Goal: Navigation & Orientation: Understand site structure

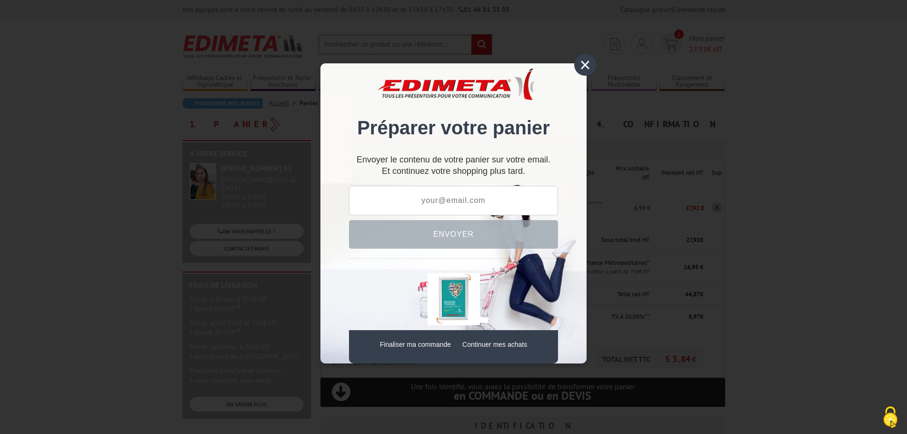
click at [587, 66] on div "×" at bounding box center [585, 65] width 22 height 22
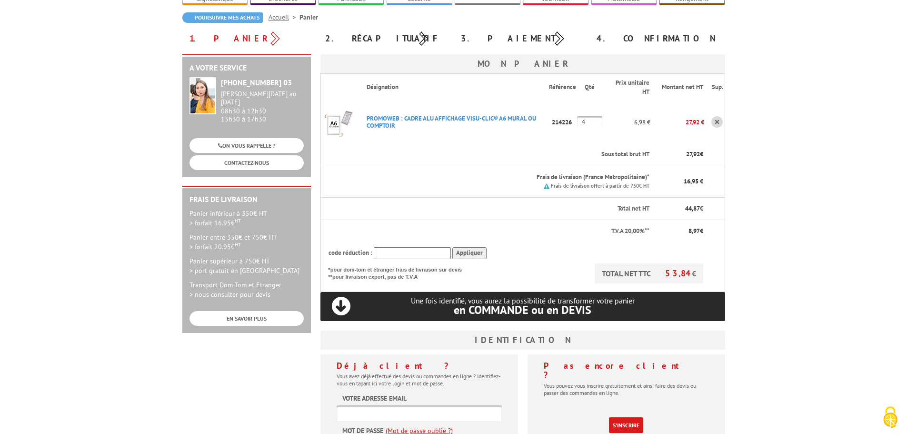
scroll to position [95, 0]
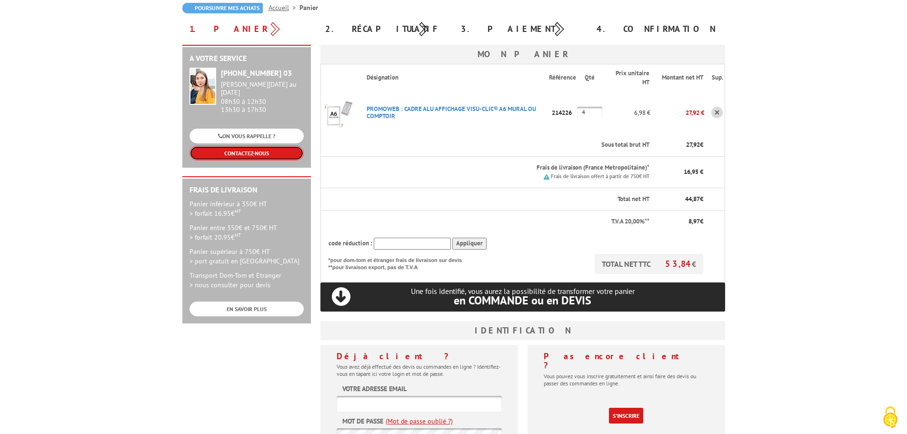
click at [280, 146] on link "CONTACTEZ-NOUS" at bounding box center [247, 153] width 114 height 15
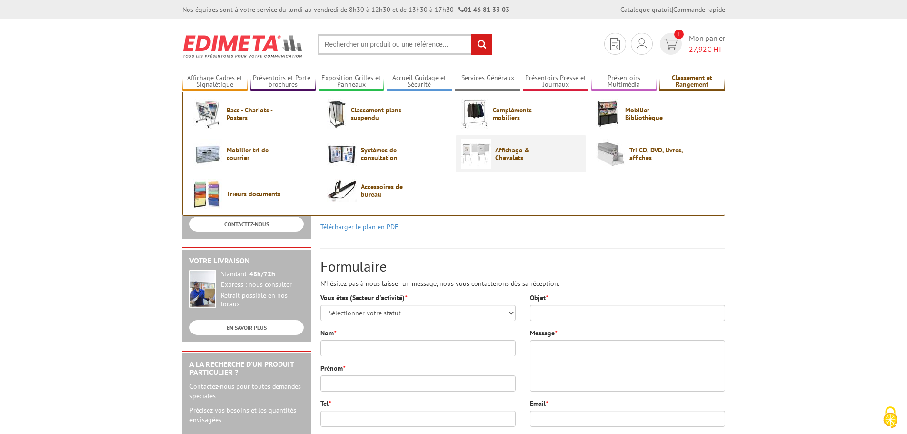
click at [518, 157] on span "Affichage & Chevalets" at bounding box center [523, 153] width 57 height 15
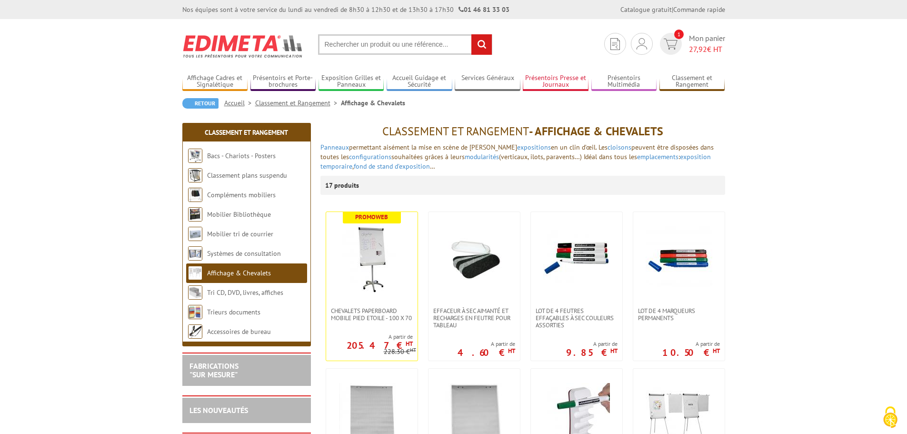
click at [564, 81] on link "Présentoirs Presse et Journaux" at bounding box center [556, 82] width 66 height 16
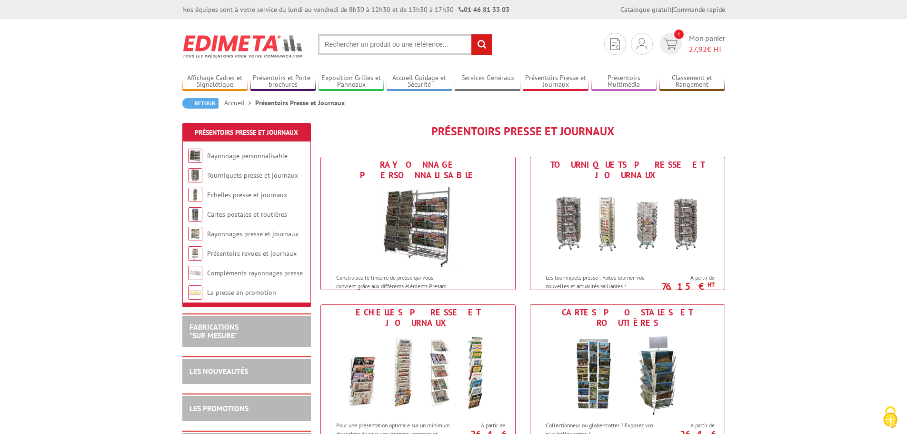
click at [473, 80] on link "Services Généraux" at bounding box center [488, 82] width 66 height 16
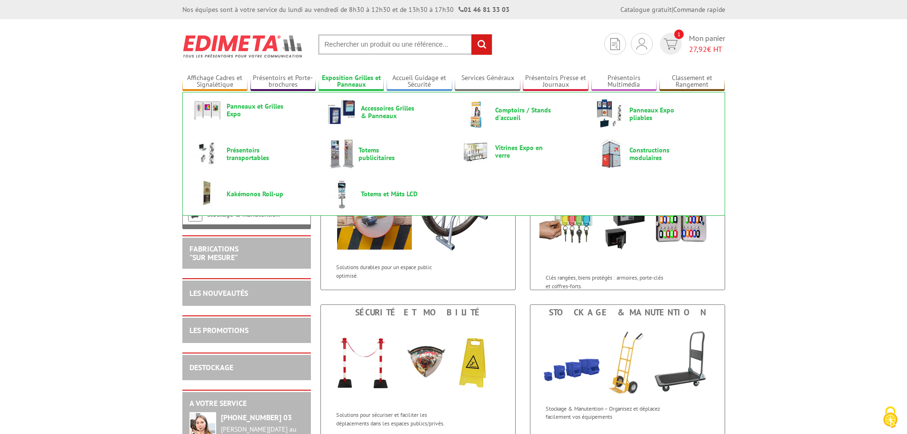
click at [337, 78] on link "Exposition Grilles et Panneaux" at bounding box center [352, 82] width 66 height 16
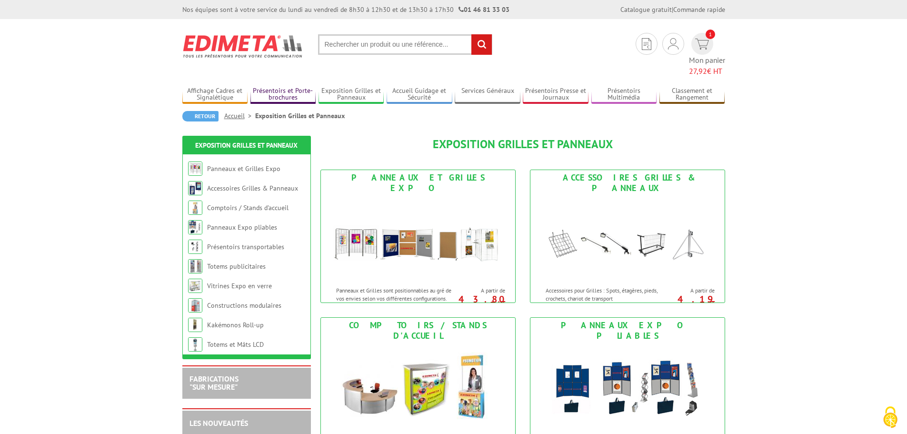
click at [291, 87] on link "Présentoirs et Porte-brochures" at bounding box center [284, 95] width 66 height 16
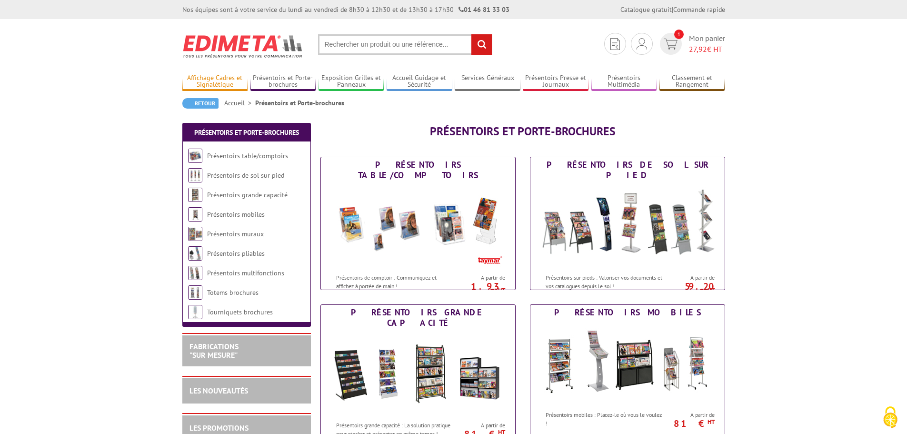
click at [223, 80] on link "Affichage Cadres et Signalétique" at bounding box center [215, 82] width 66 height 16
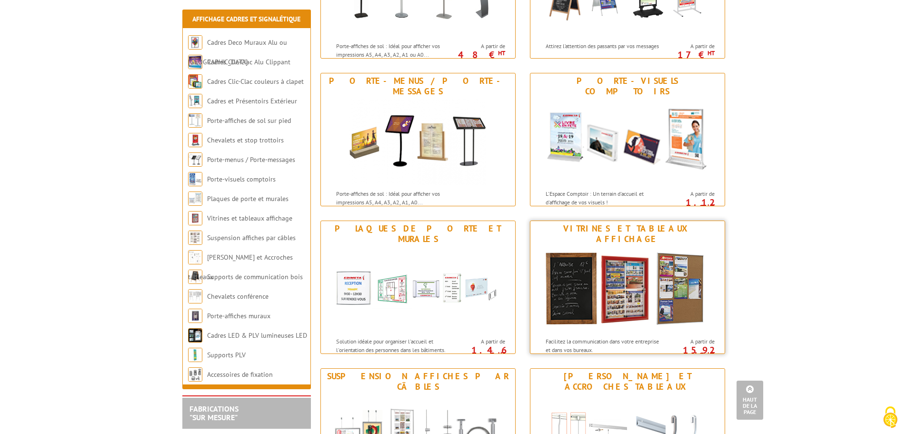
scroll to position [524, 0]
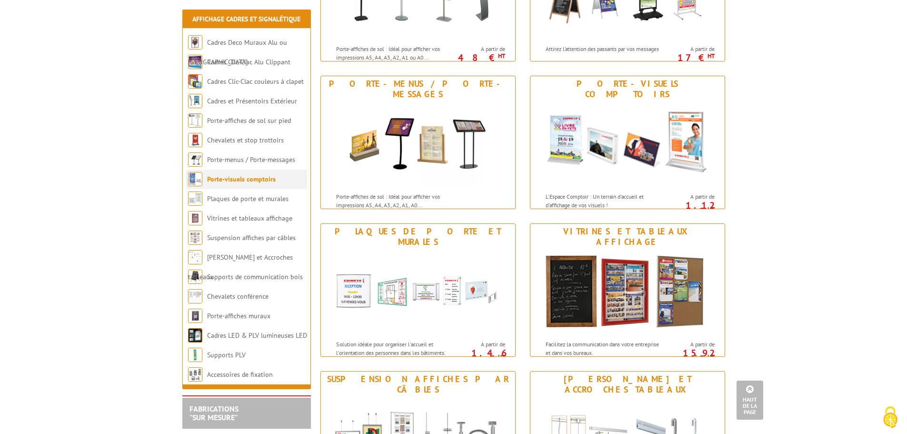
click at [227, 180] on link "Porte-visuels comptoirs" at bounding box center [241, 179] width 69 height 9
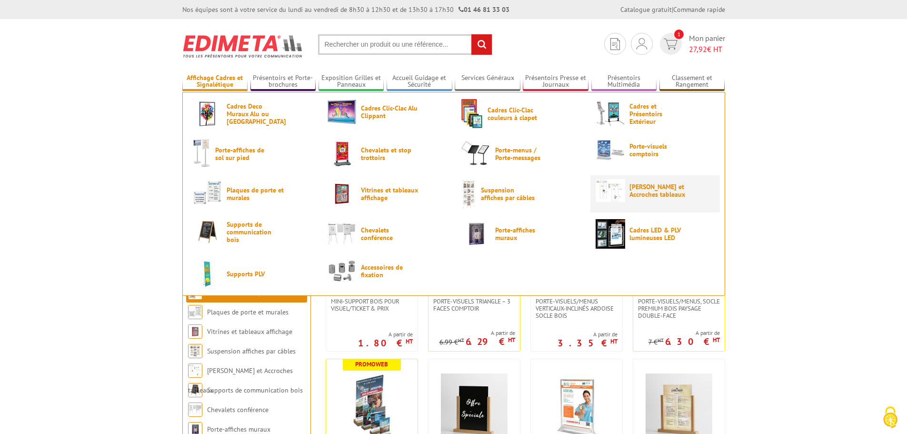
click at [649, 190] on span "[PERSON_NAME] et Accroches tableaux" at bounding box center [658, 190] width 57 height 15
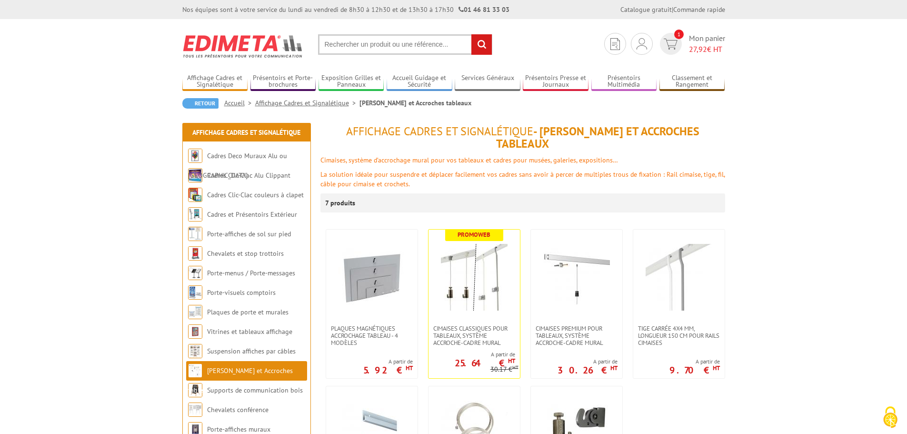
click at [265, 41] on img at bounding box center [242, 46] width 121 height 35
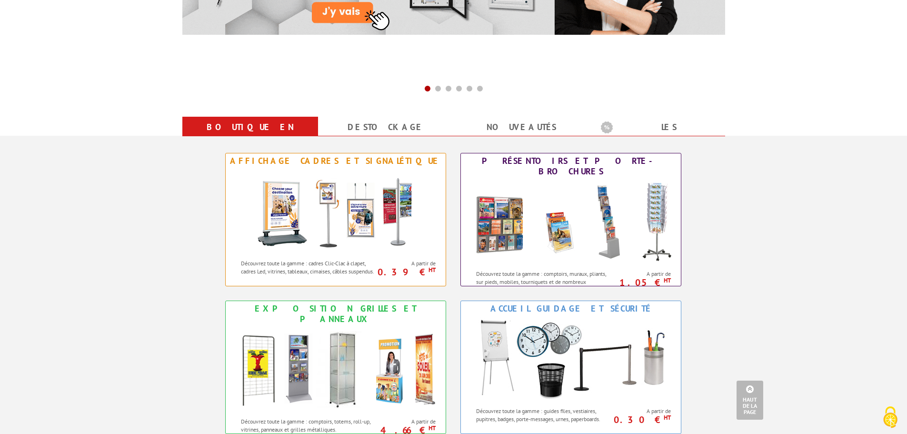
scroll to position [286, 0]
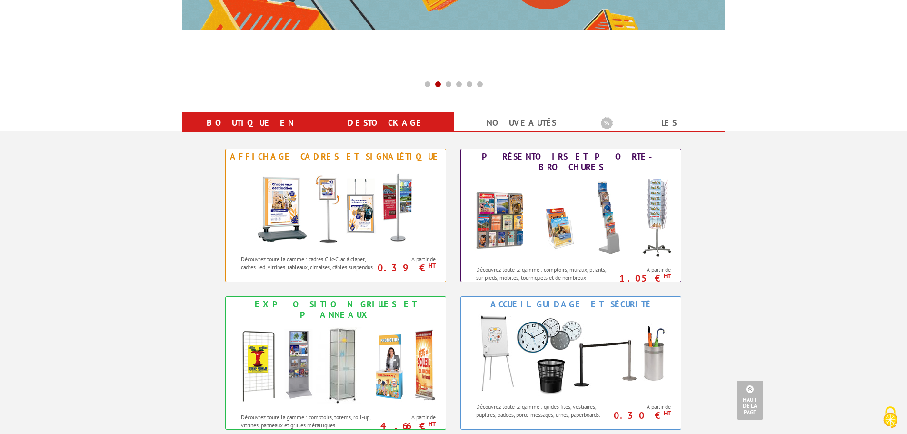
click at [396, 120] on link "Destockage" at bounding box center [386, 122] width 113 height 17
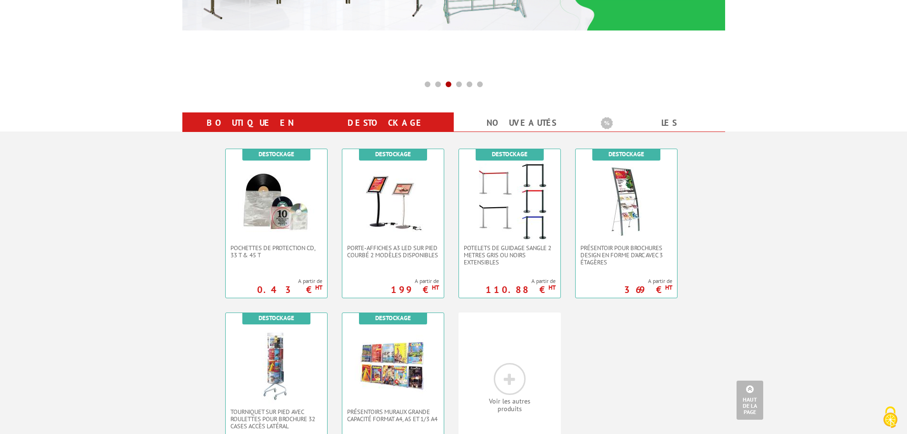
click at [270, 126] on link "Boutique en ligne" at bounding box center [250, 131] width 113 height 34
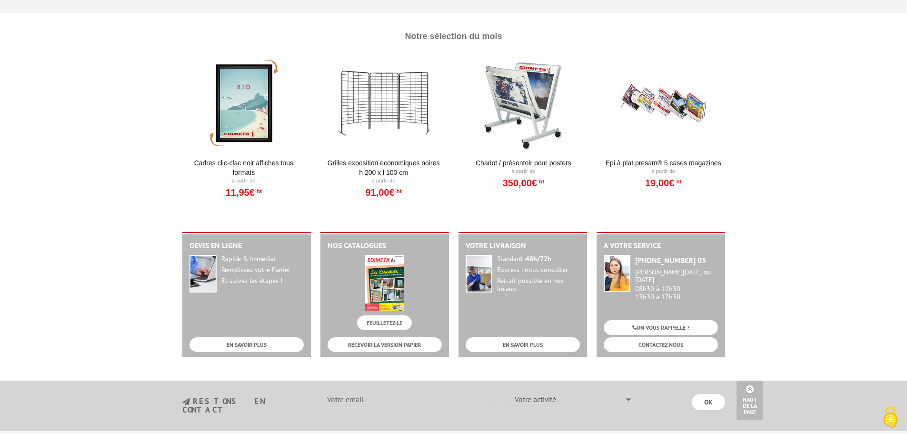
scroll to position [1048, 0]
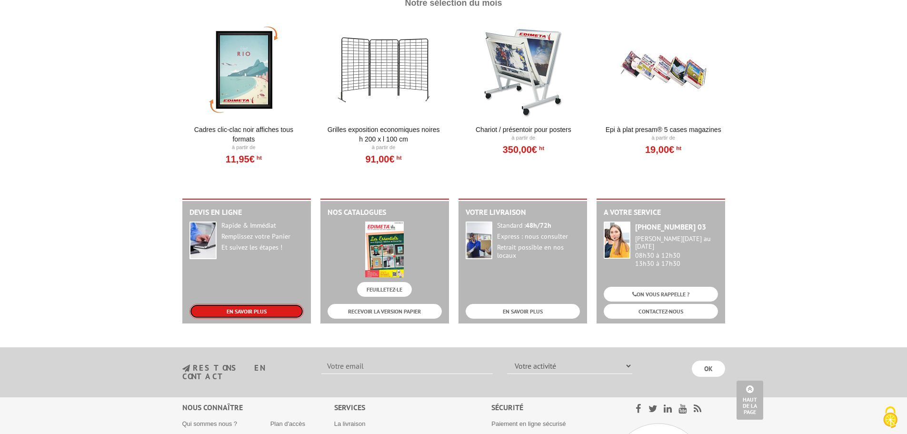
click at [247, 312] on link "EN SAVOIR PLUS" at bounding box center [247, 311] width 114 height 15
